Goal: Information Seeking & Learning: Learn about a topic

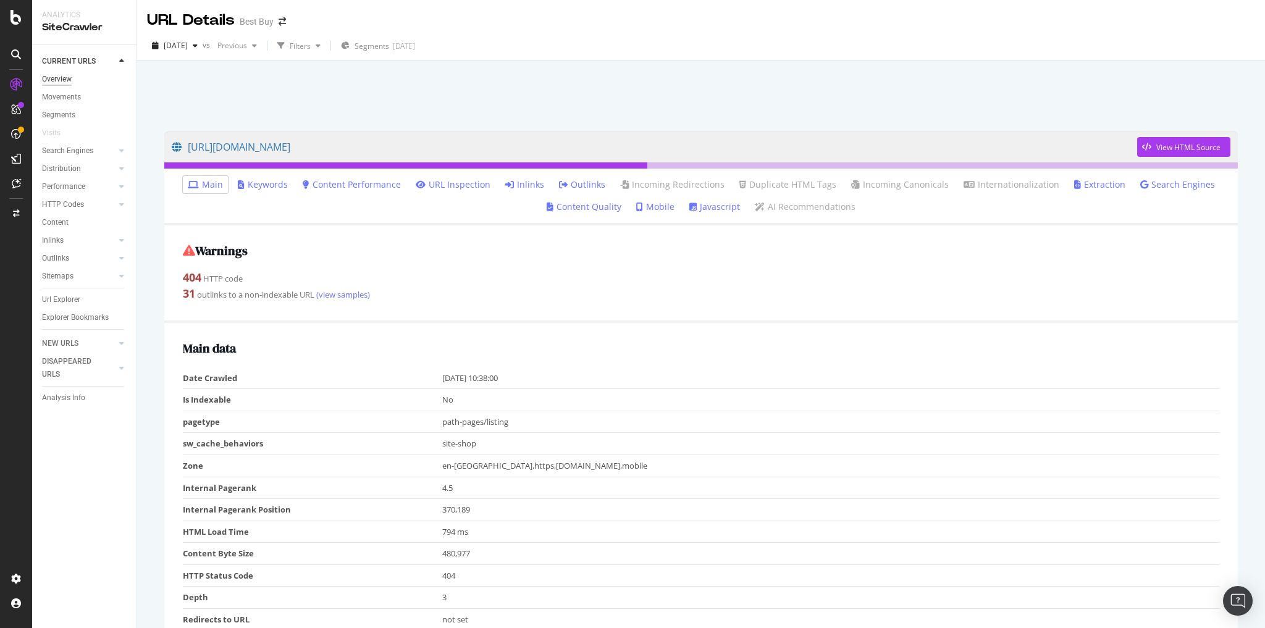
click at [56, 80] on div "Overview" at bounding box center [57, 79] width 30 height 13
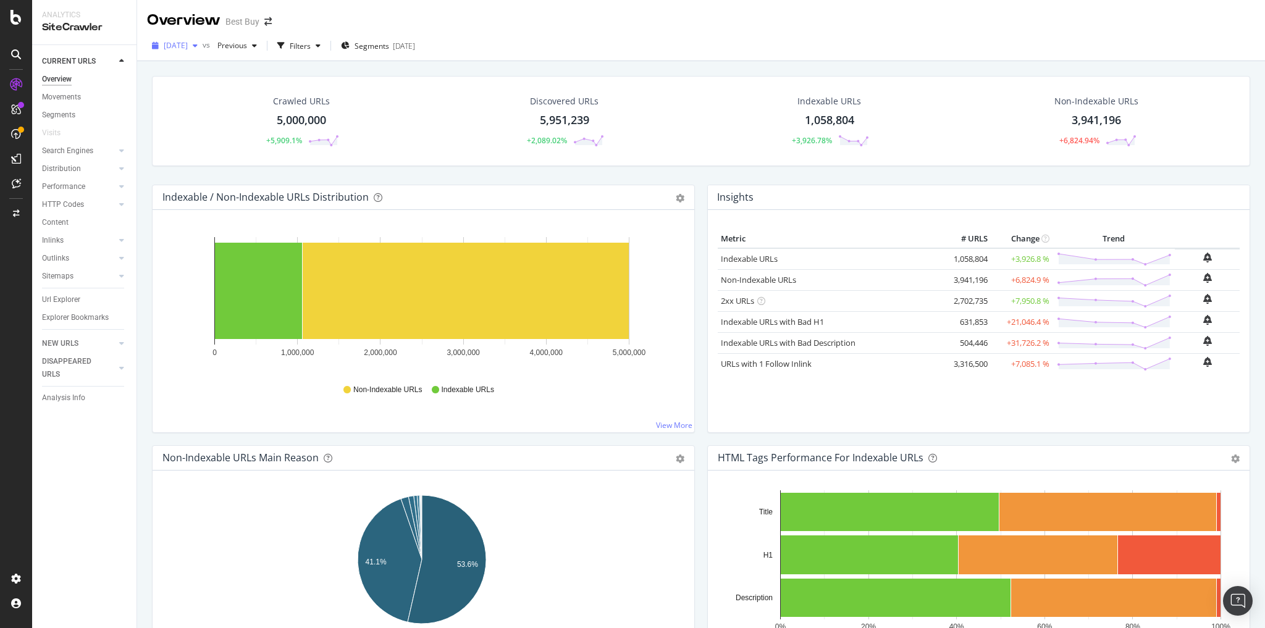
click at [198, 49] on icon "button" at bounding box center [195, 45] width 5 height 7
click at [212, 85] on div "2025 Sep. 23rd" at bounding box center [240, 90] width 150 height 11
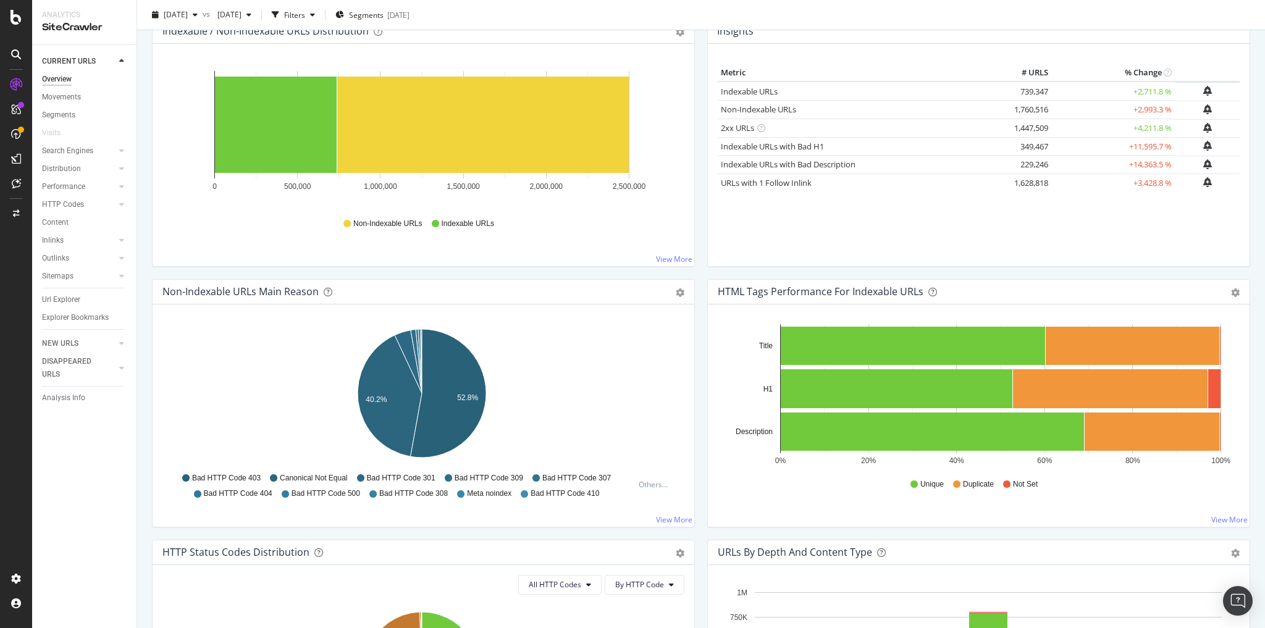
scroll to position [395, 0]
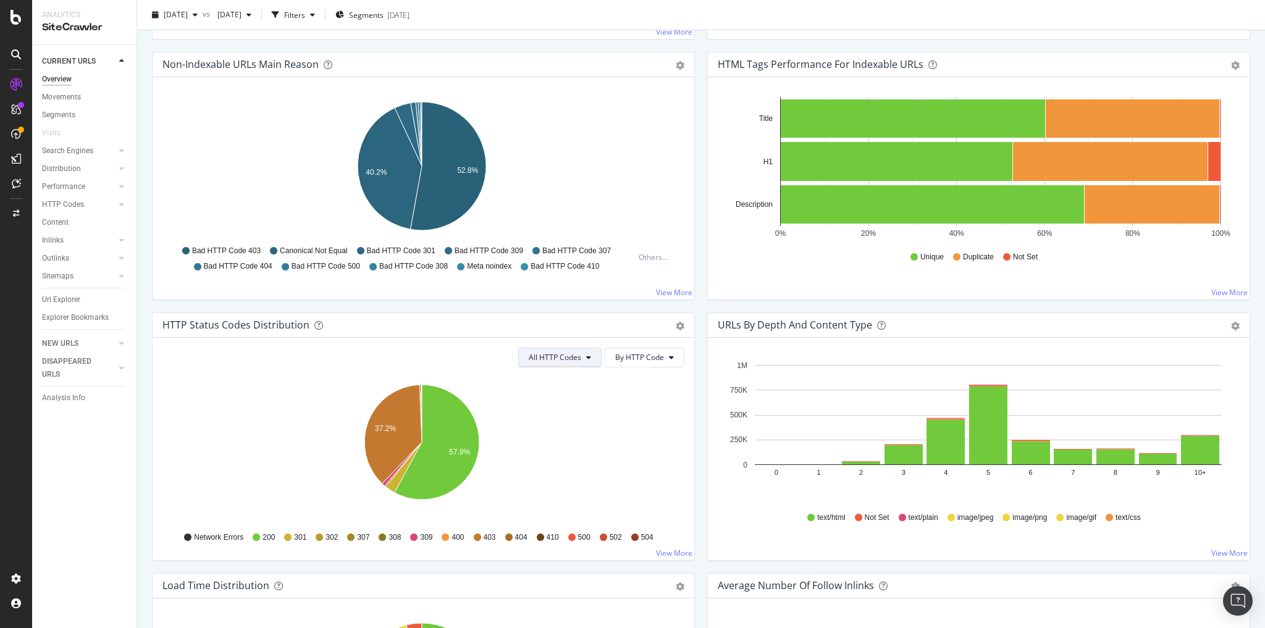
click at [582, 362] on button "All HTTP Codes" at bounding box center [559, 358] width 83 height 20
click at [551, 450] on span "3xx family" at bounding box center [559, 447] width 62 height 11
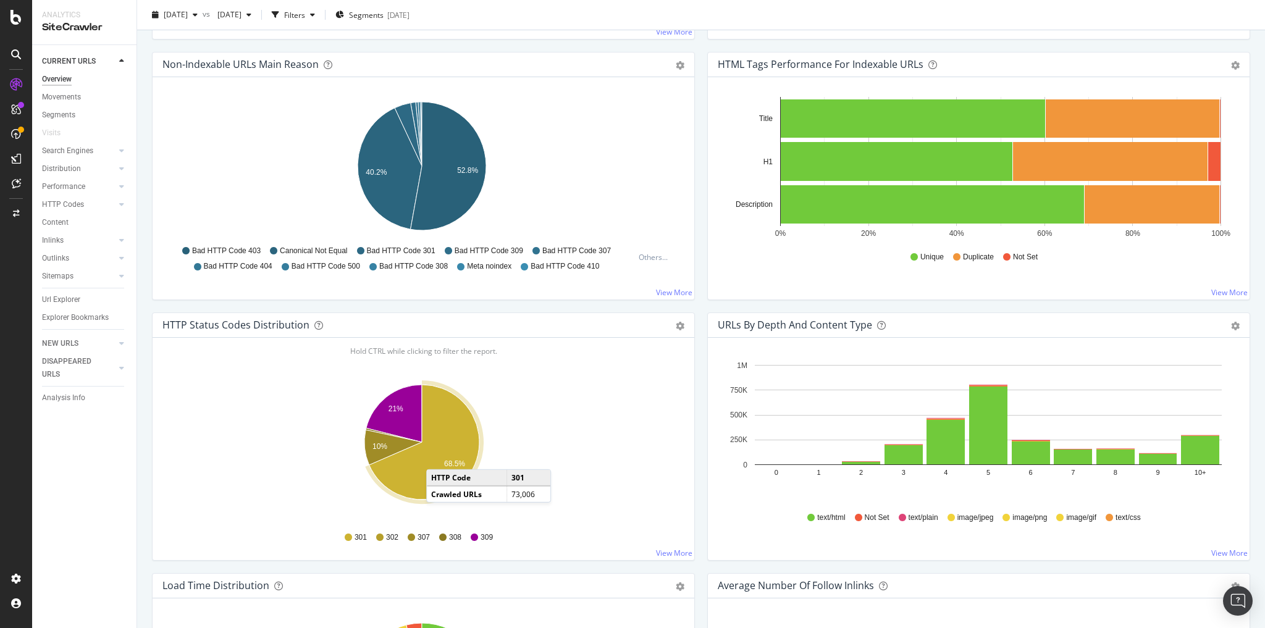
click at [438, 454] on icon "A chart." at bounding box center [424, 442] width 110 height 115
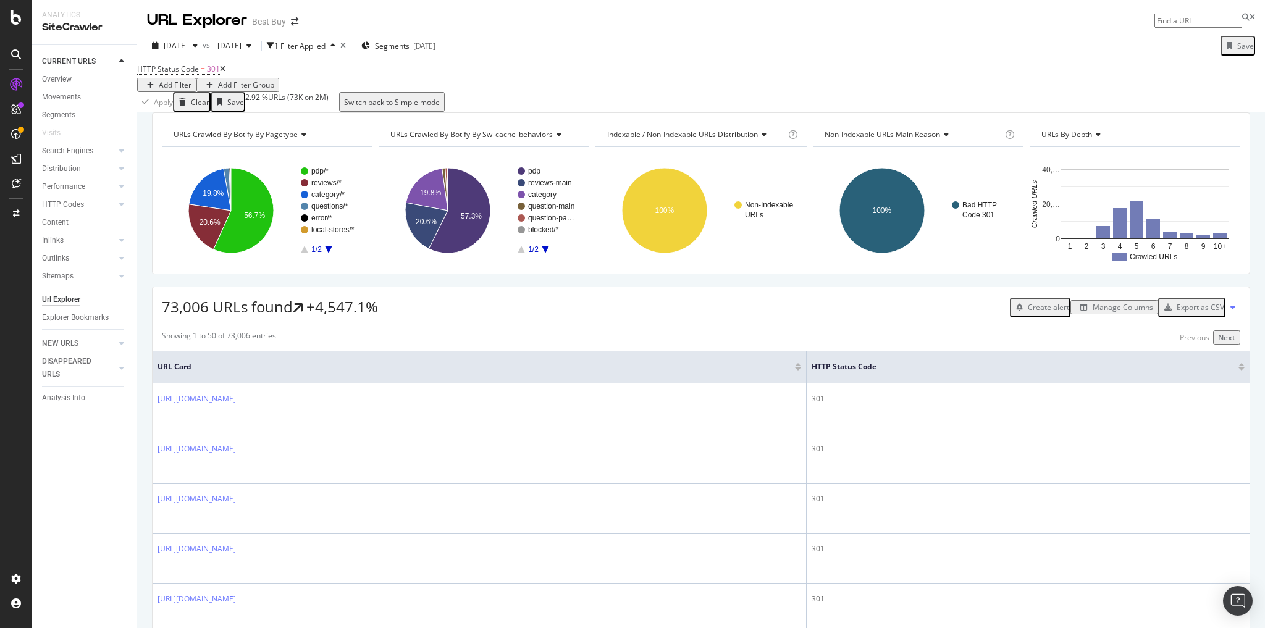
click at [327, 253] on icon "A chart." at bounding box center [328, 249] width 7 height 7
click at [317, 188] on text "brand" at bounding box center [320, 183] width 19 height 9
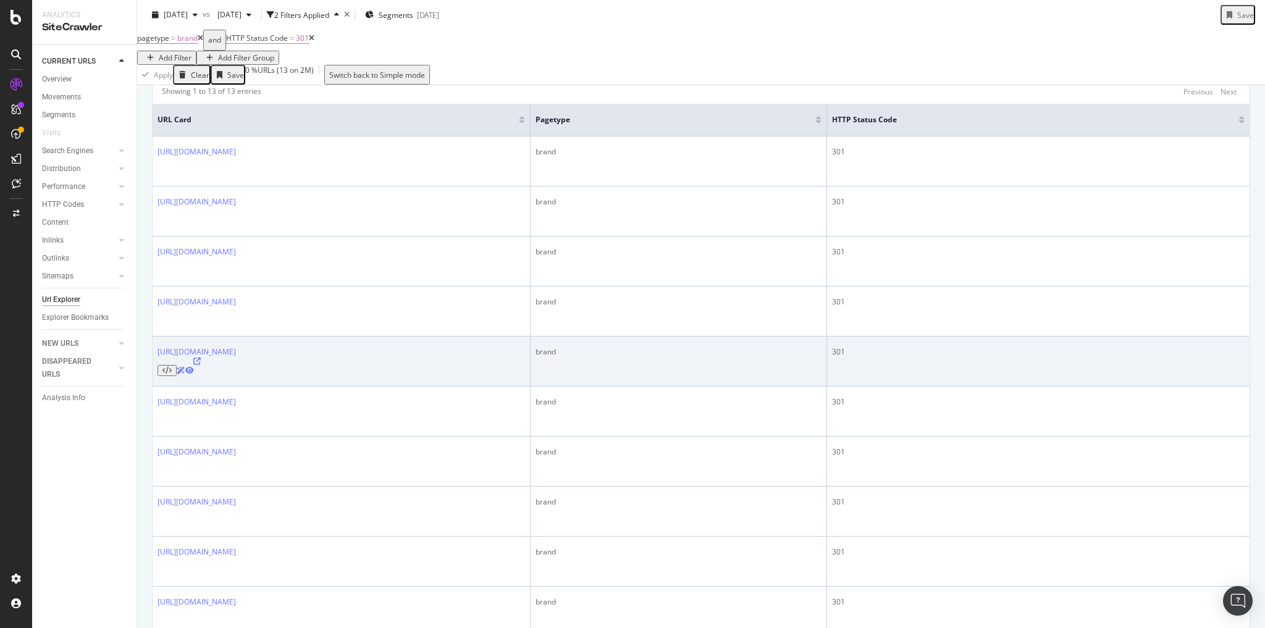
scroll to position [275, 0]
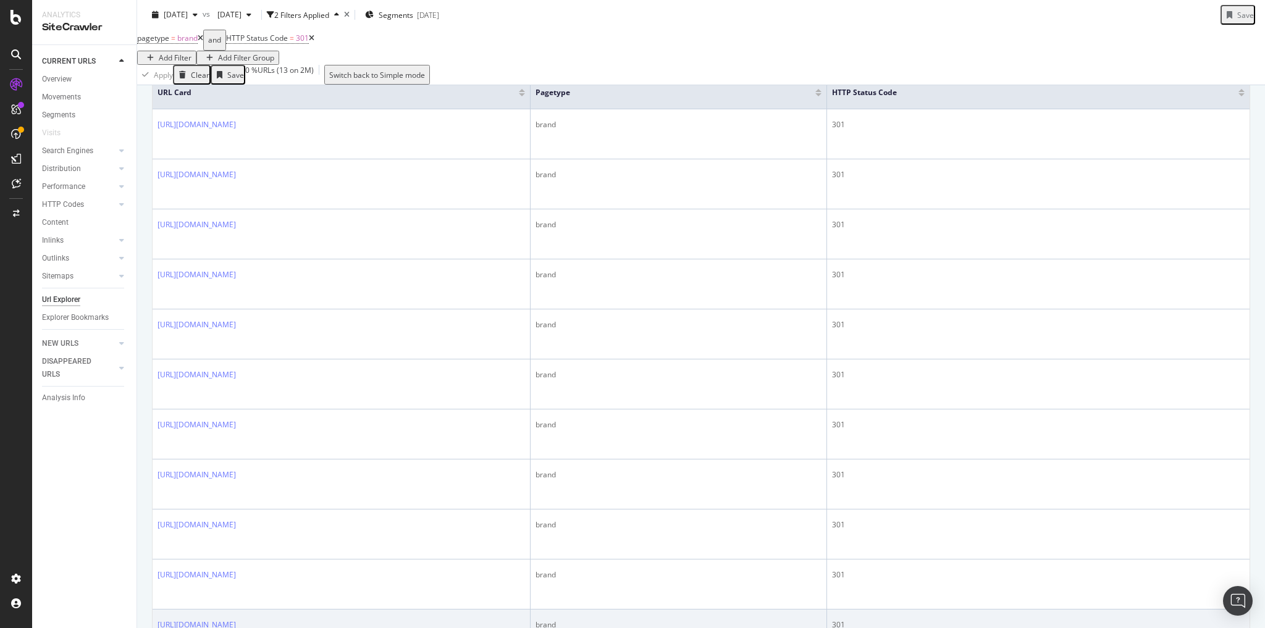
click at [201, 627] on icon at bounding box center [196, 633] width 7 height 7
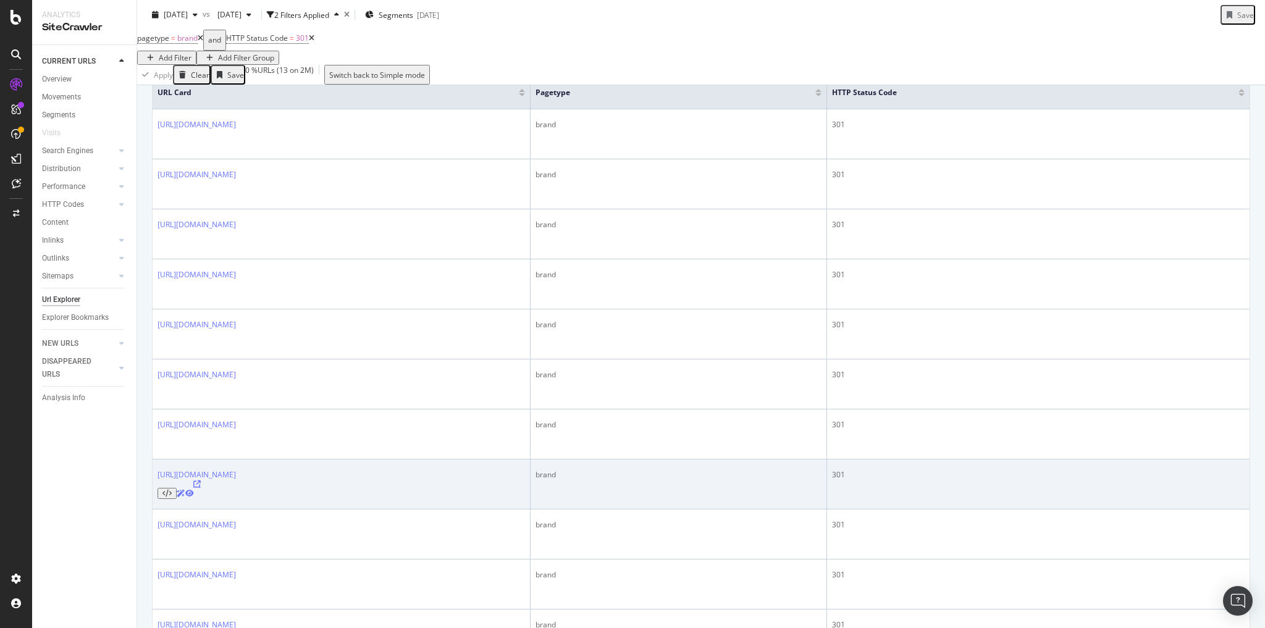
click at [201, 480] on icon at bounding box center [196, 483] width 7 height 7
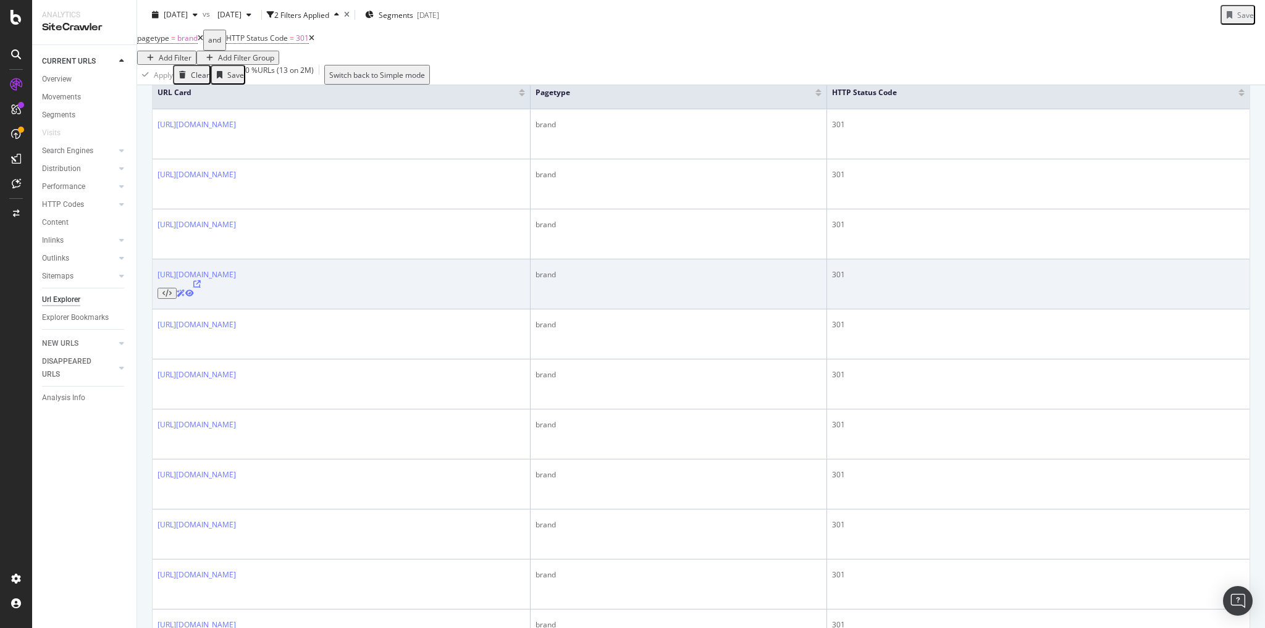
click at [201, 280] on icon at bounding box center [196, 283] width 7 height 7
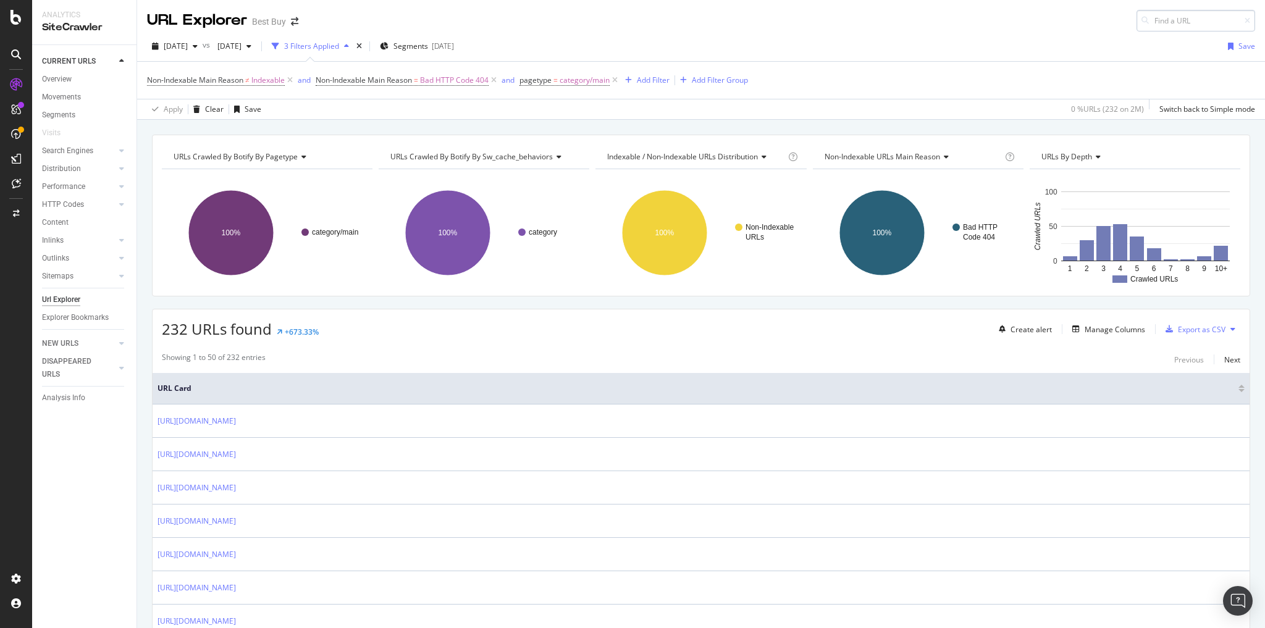
click at [1158, 22] on input at bounding box center [1195, 21] width 119 height 22
type input "https://www.bestbuy.com/site/brands/linksys/pcmcat151000050010.c?id=pcmcat15100…"
click at [1087, 41] on span "https://www.bestbuy.com/site/brands/linksys/pcmcat151000050010.c?id=pcmcat15100…" at bounding box center [1046, 35] width 82 height 10
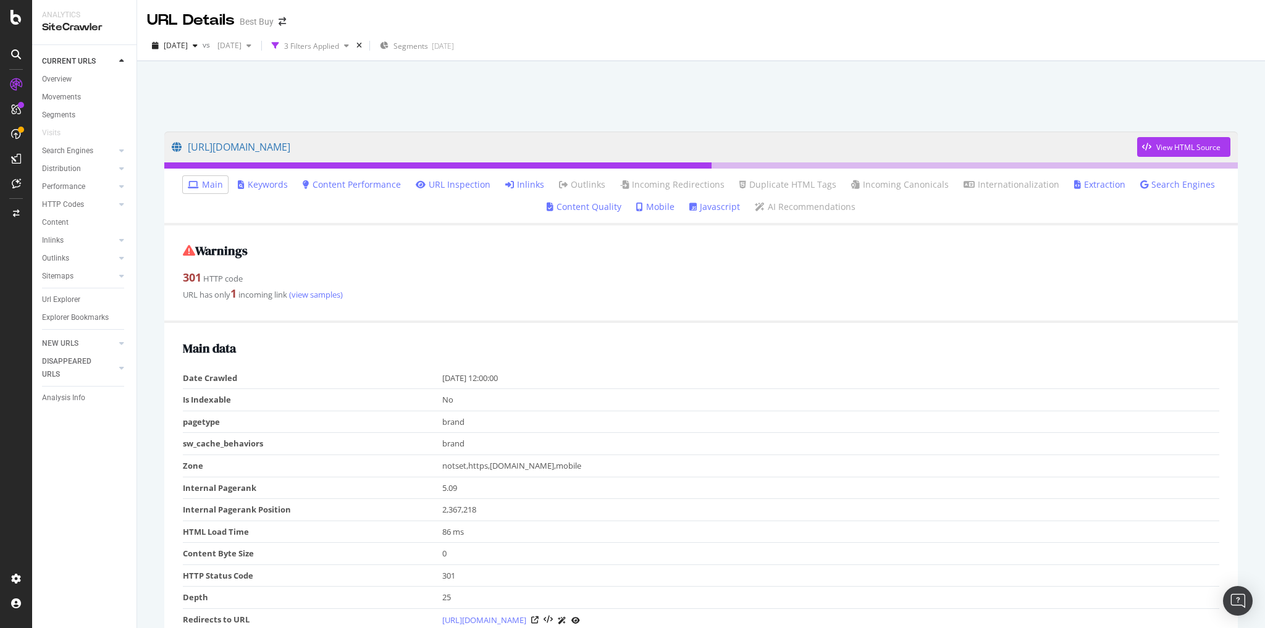
click at [529, 182] on link "Inlinks" at bounding box center [524, 184] width 39 height 12
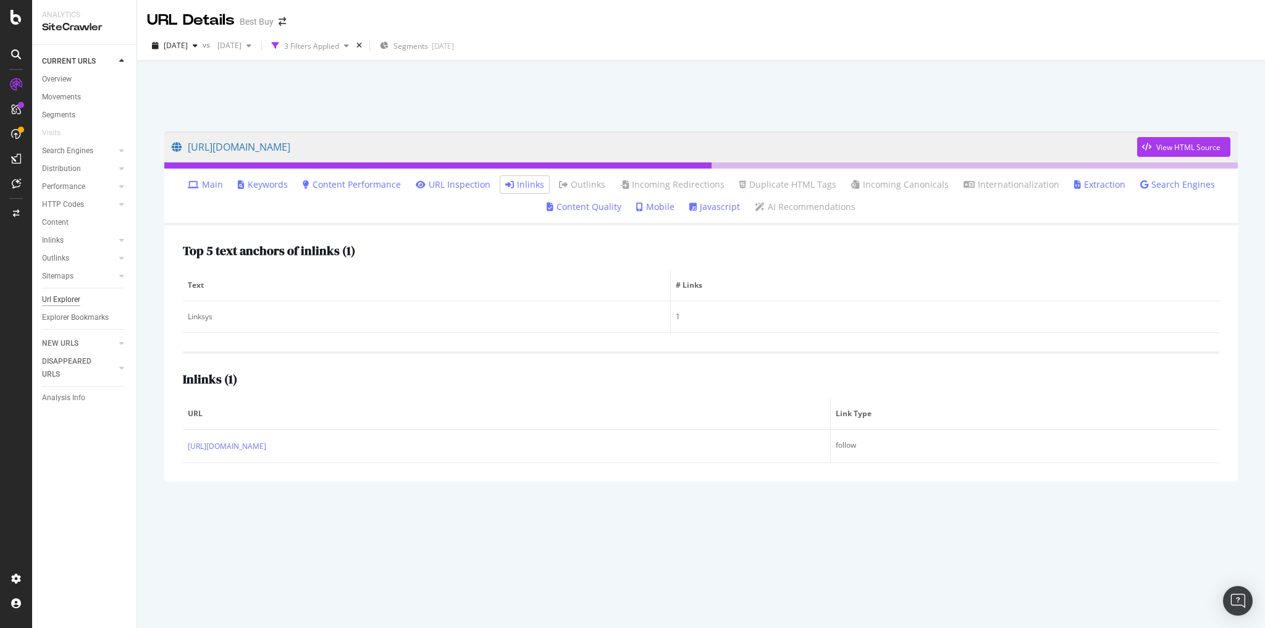
click at [68, 296] on div "Url Explorer" at bounding box center [61, 299] width 38 height 13
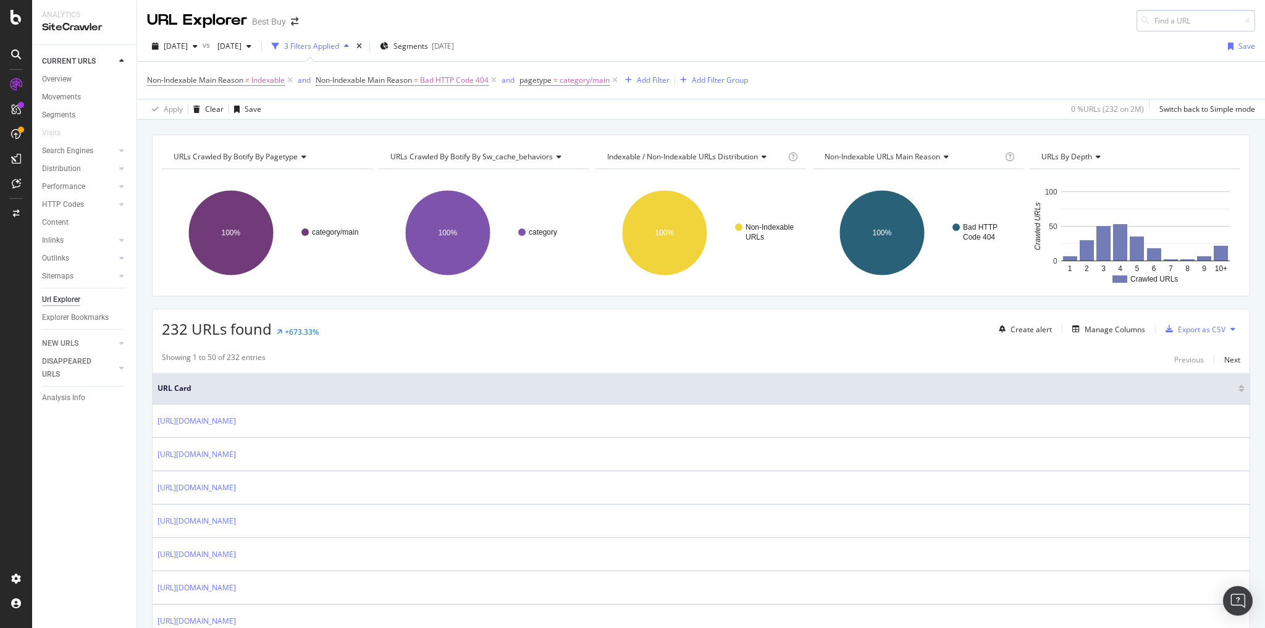
click at [1163, 23] on input at bounding box center [1195, 21] width 119 height 22
type input "https://www.bestbuy.com/site/svs/svs-speakers/pcmcat1533756576946.c?id=pcmcat15…"
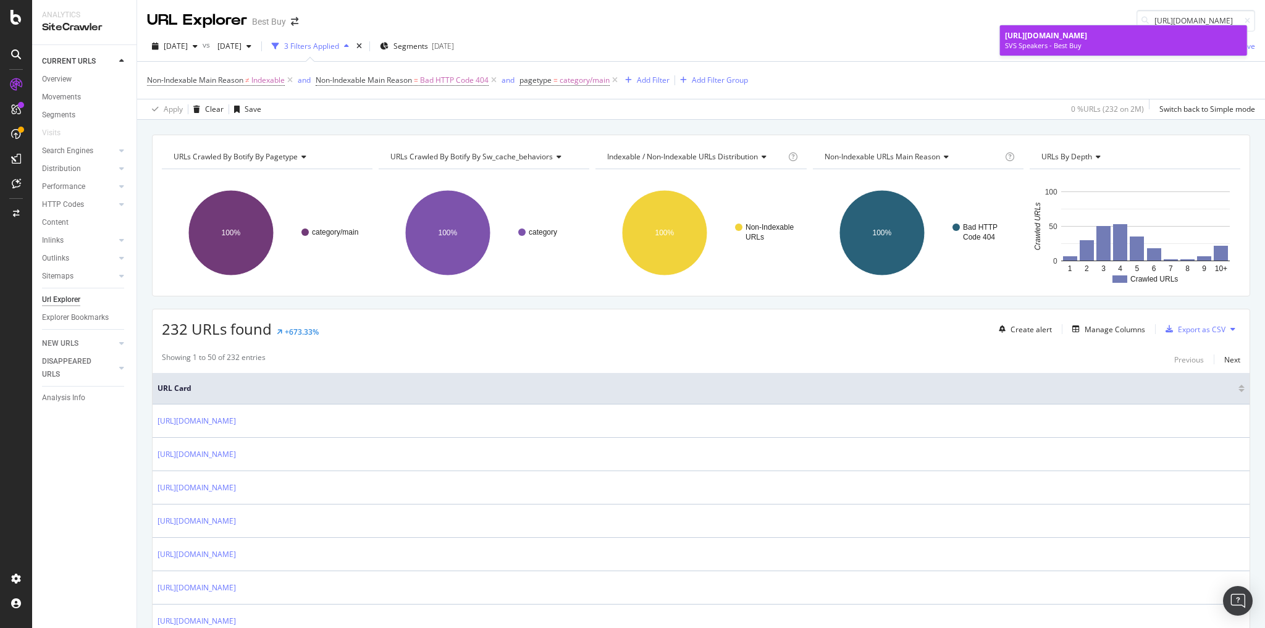
click at [1067, 41] on span "https://www.bestbuy.com/site/svs/svs-speakers/pcmcat1533756576946.c?id=pcmcat15…" at bounding box center [1046, 35] width 82 height 10
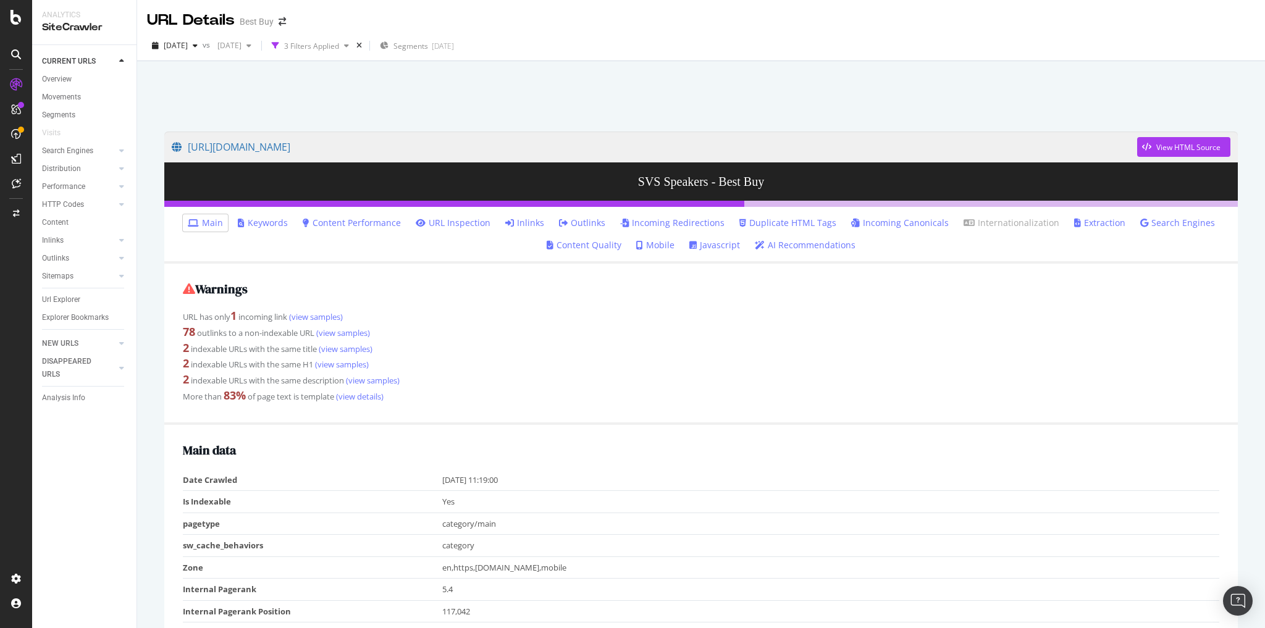
click at [522, 220] on link "Inlinks" at bounding box center [524, 223] width 39 height 12
